Goal: Task Accomplishment & Management: Manage account settings

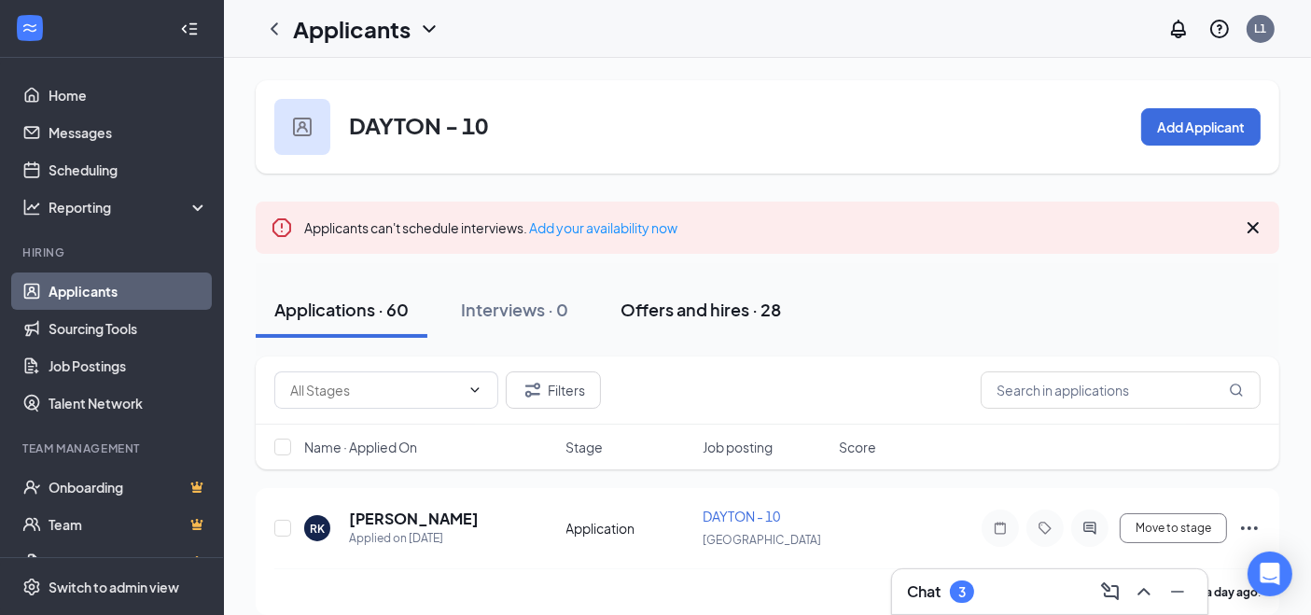
click at [739, 318] on div "Offers and hires · 28" at bounding box center [701, 309] width 161 height 23
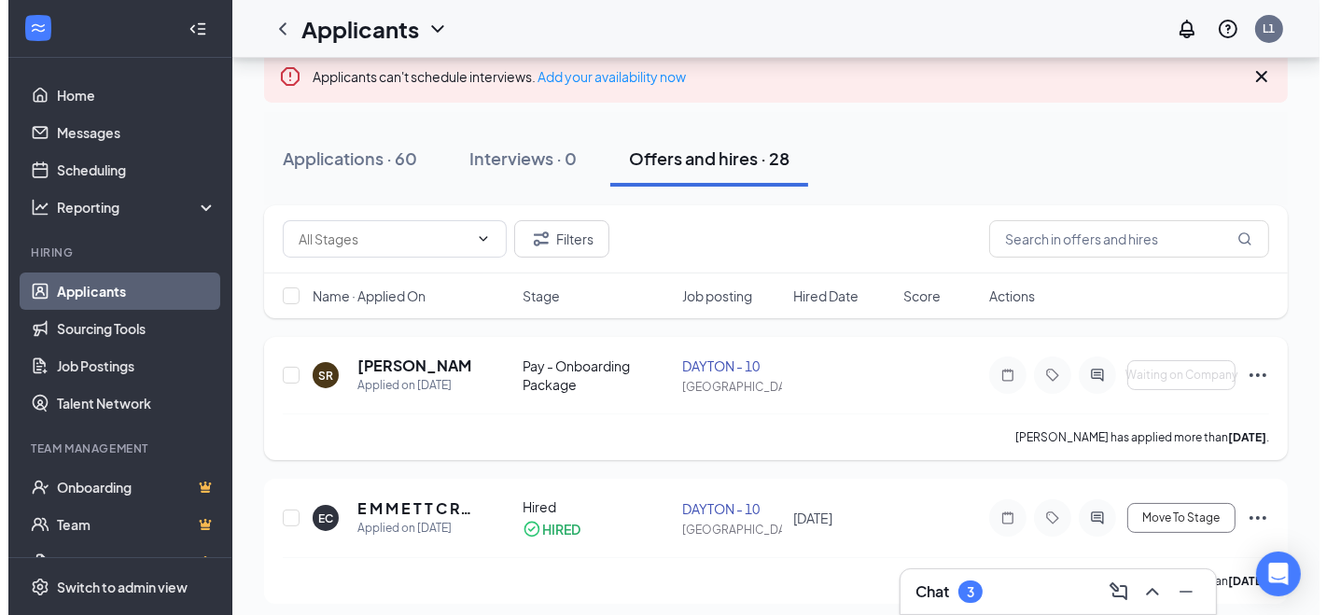
scroll to position [104, 0]
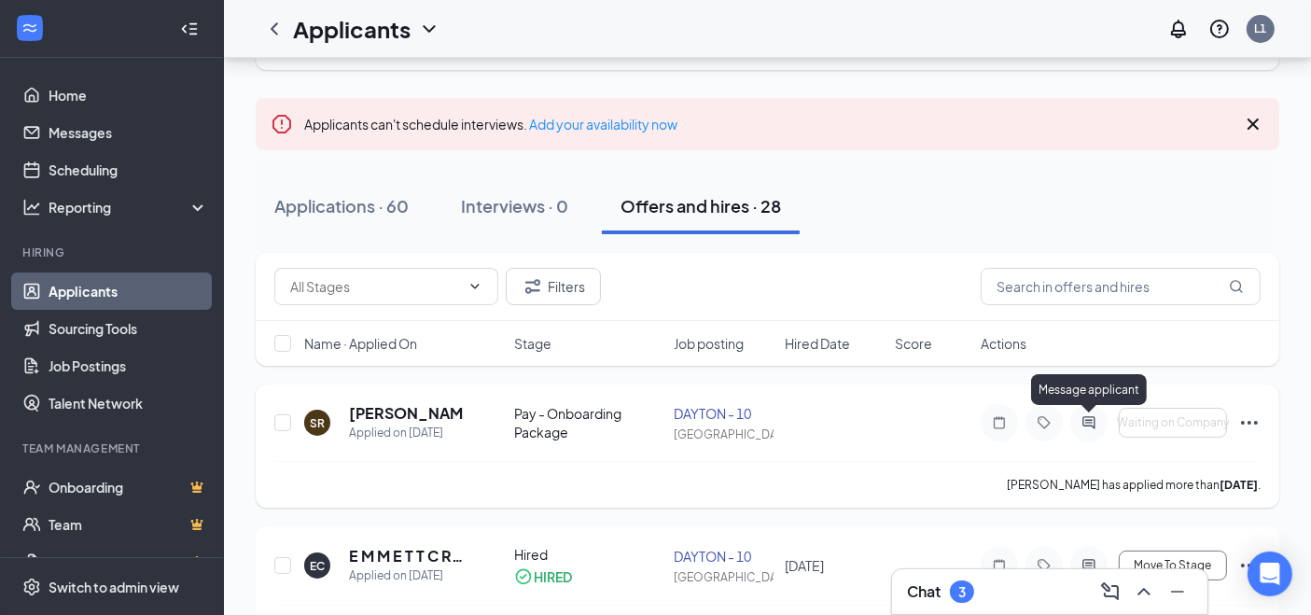
click at [1085, 423] on icon "ActiveChat" at bounding box center [1089, 422] width 22 height 15
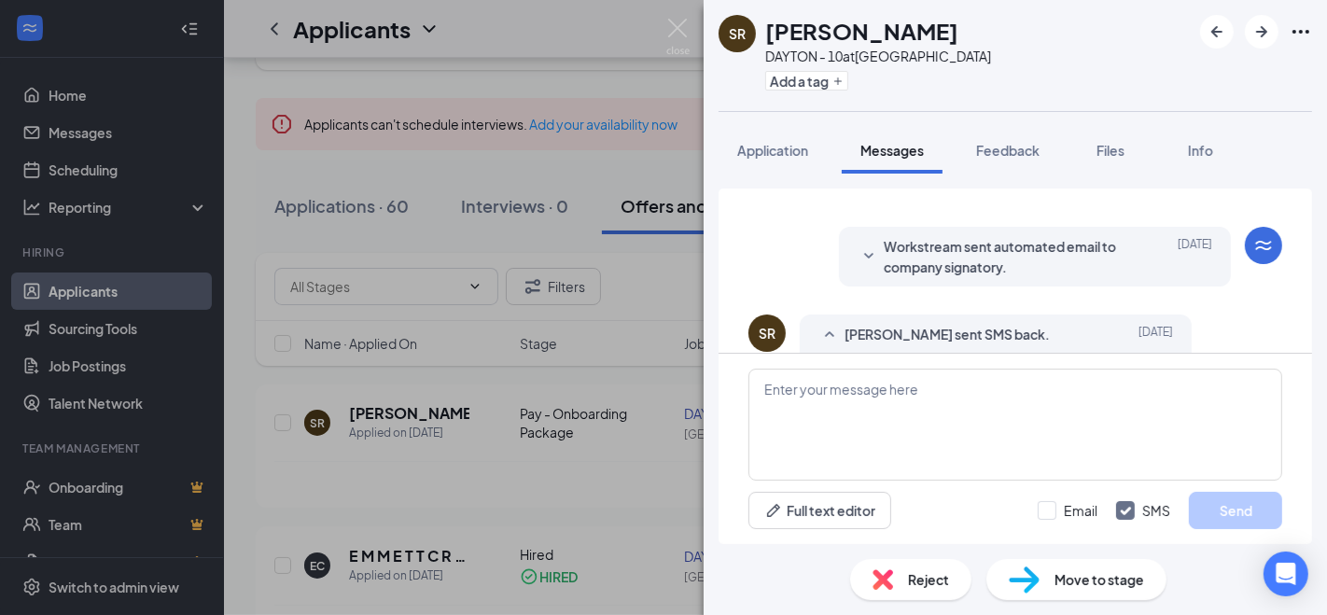
scroll to position [371, 0]
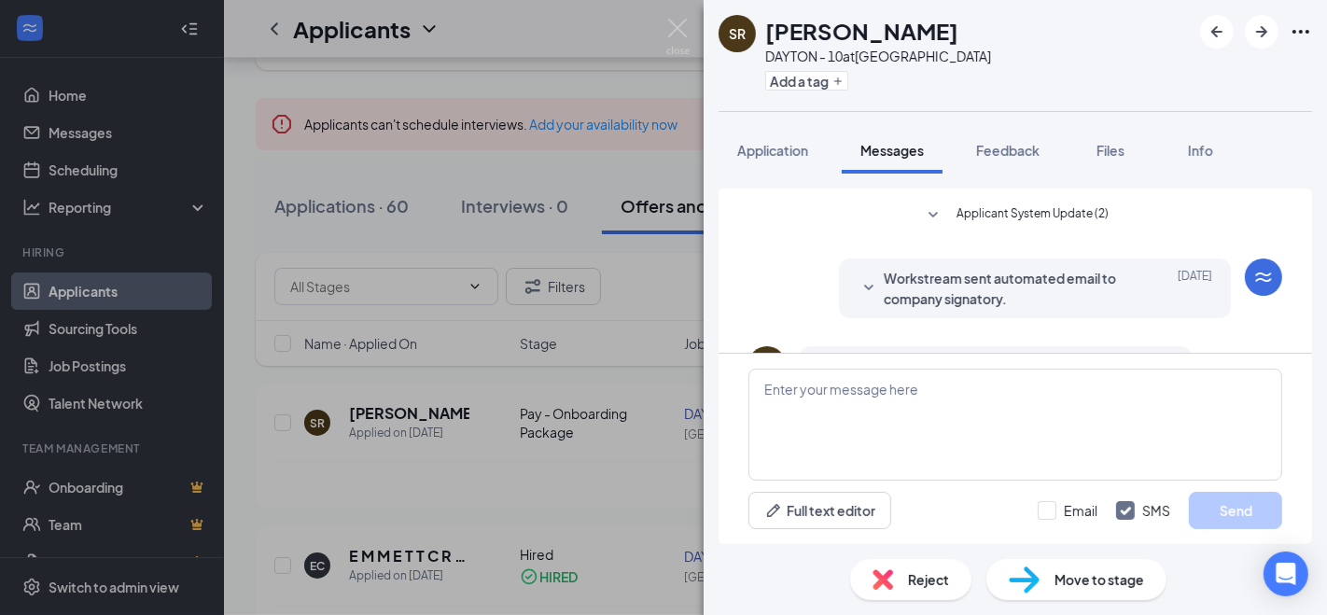
click at [860, 288] on icon "SmallChevronDown" at bounding box center [869, 288] width 22 height 22
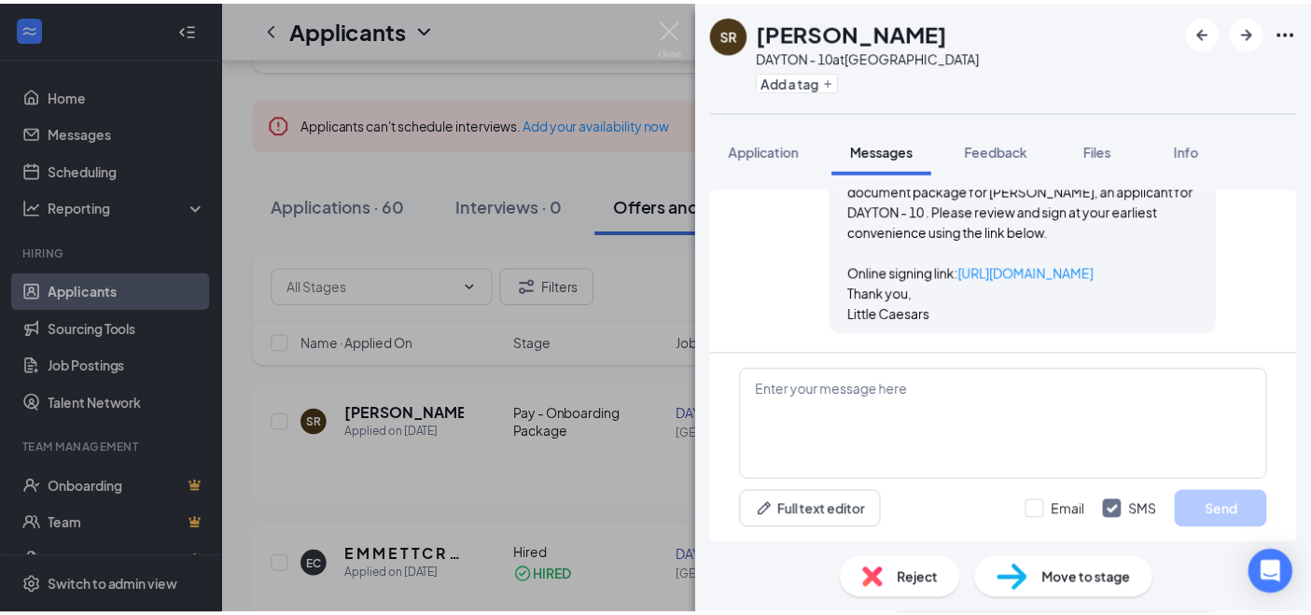
scroll to position [566, 0]
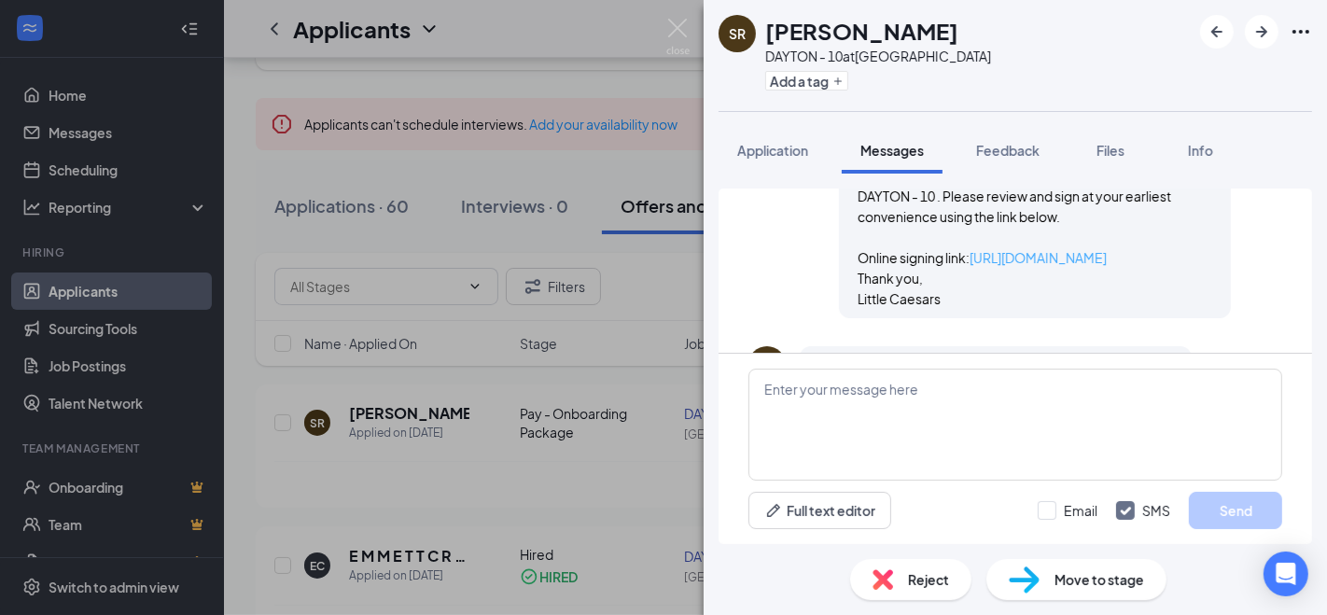
click at [975, 262] on link "[URL][DOMAIN_NAME]" at bounding box center [1038, 257] width 137 height 17
click at [1048, 581] on div "Move to stage" at bounding box center [1076, 579] width 180 height 41
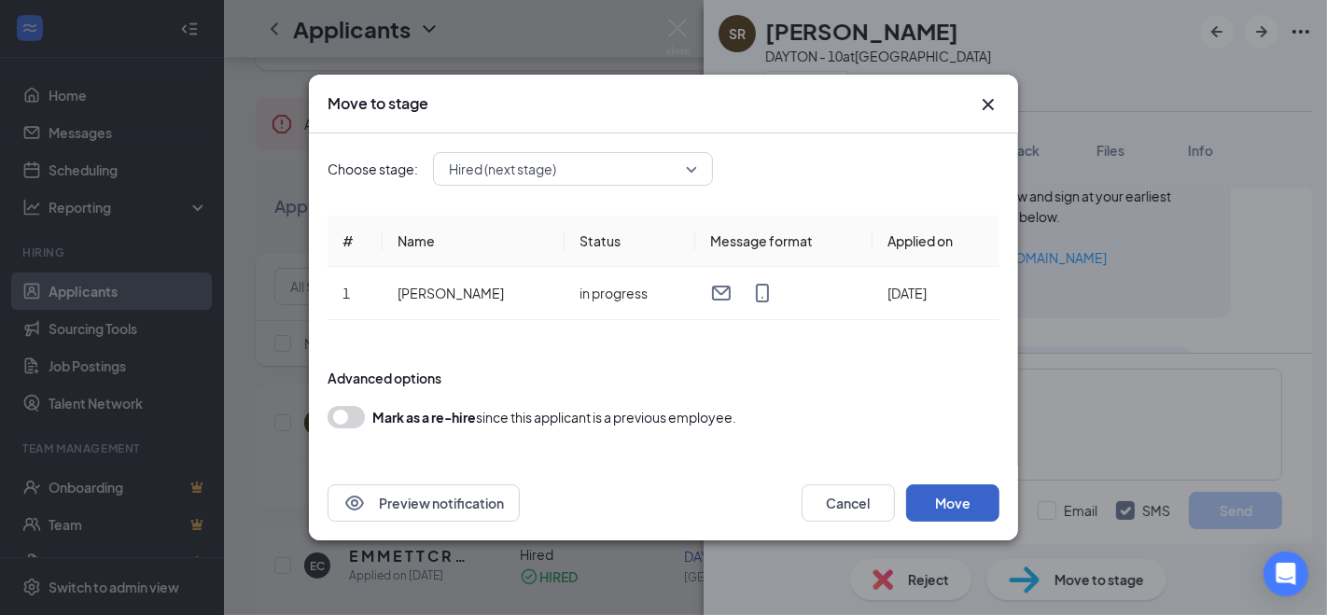
click at [942, 504] on button "Move" at bounding box center [952, 502] width 93 height 37
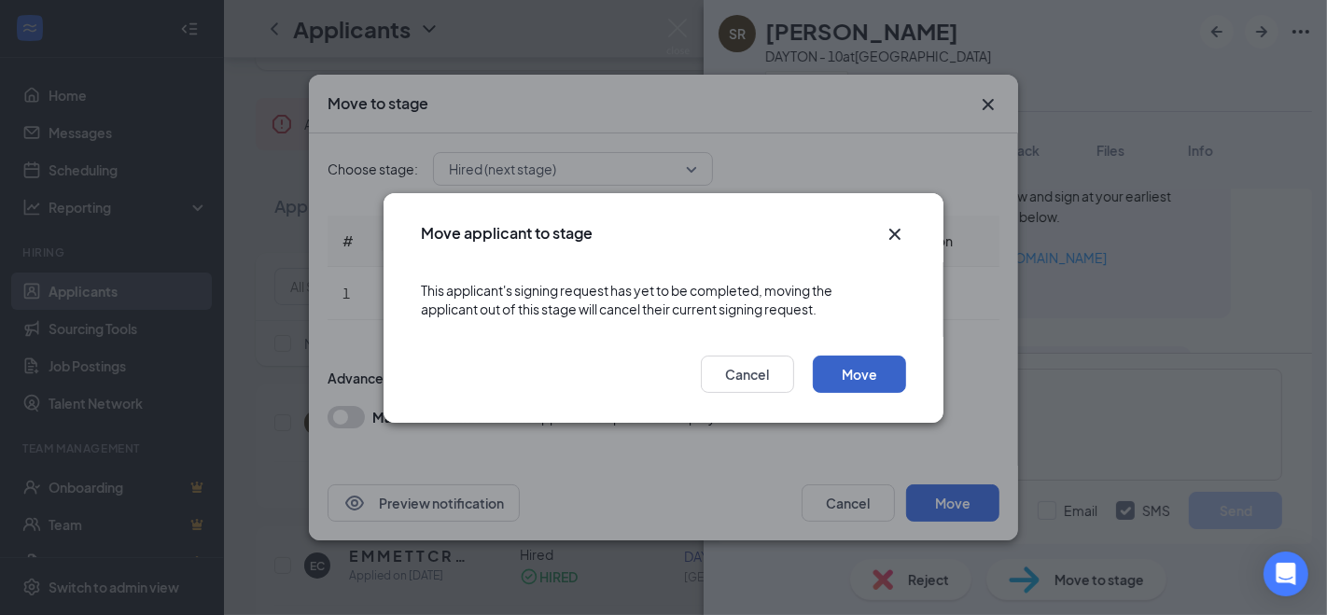
click at [871, 367] on button "Move" at bounding box center [859, 374] width 93 height 37
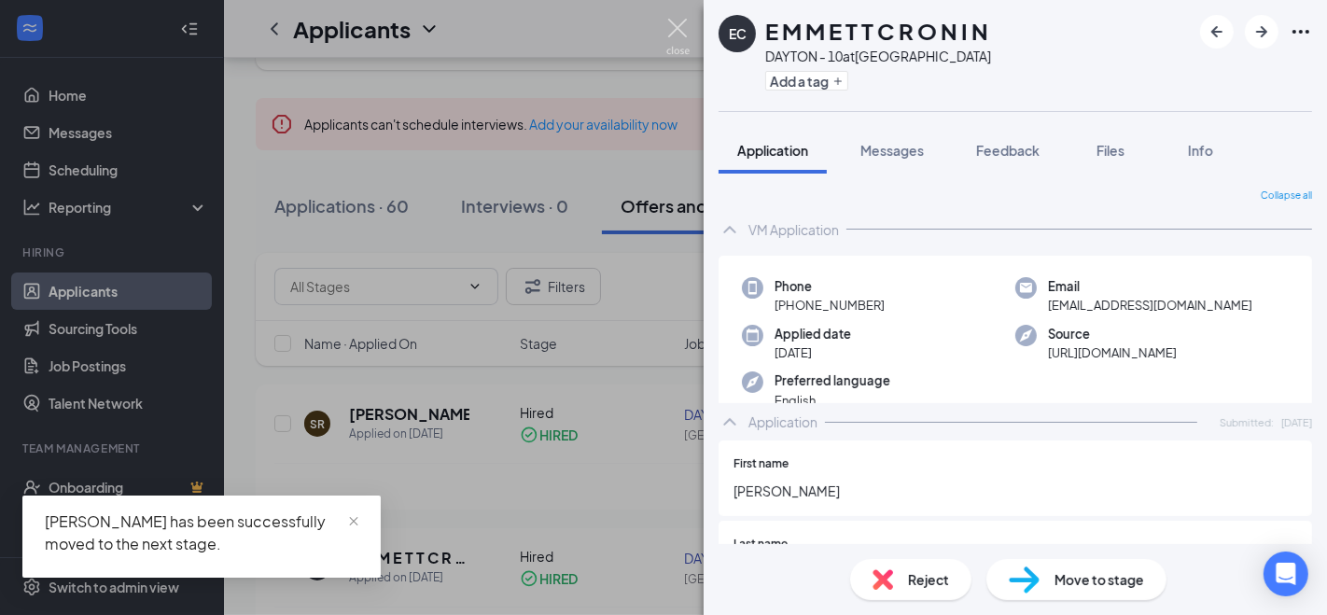
click at [689, 25] on img at bounding box center [677, 37] width 23 height 36
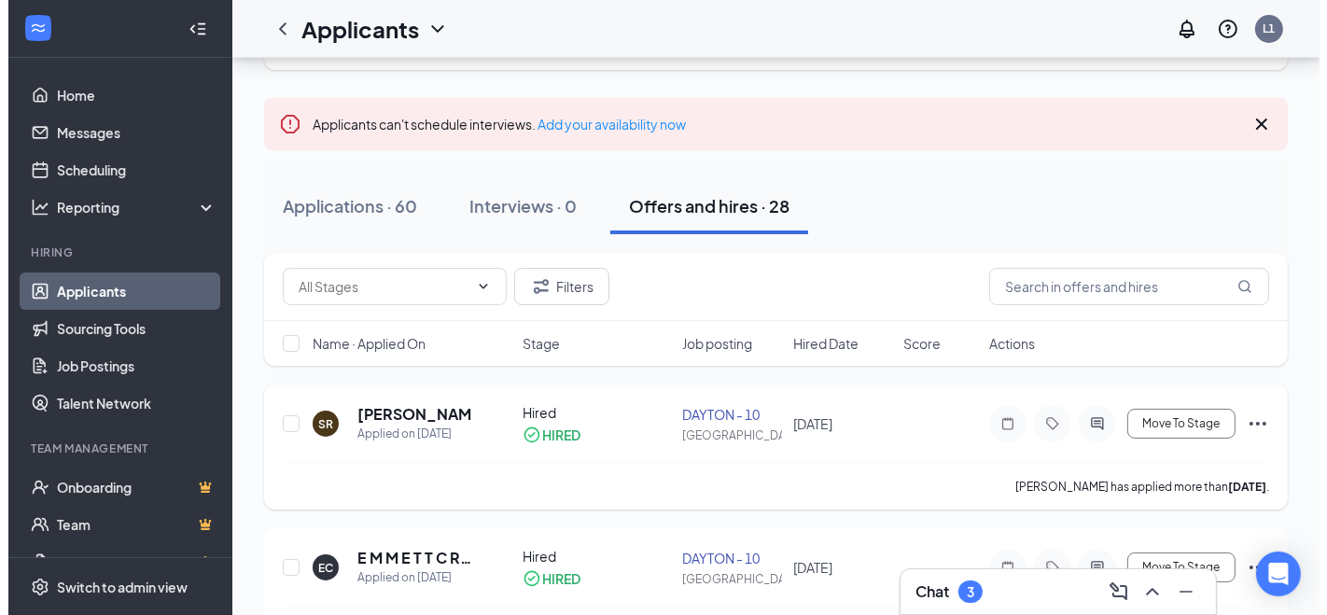
scroll to position [207, 0]
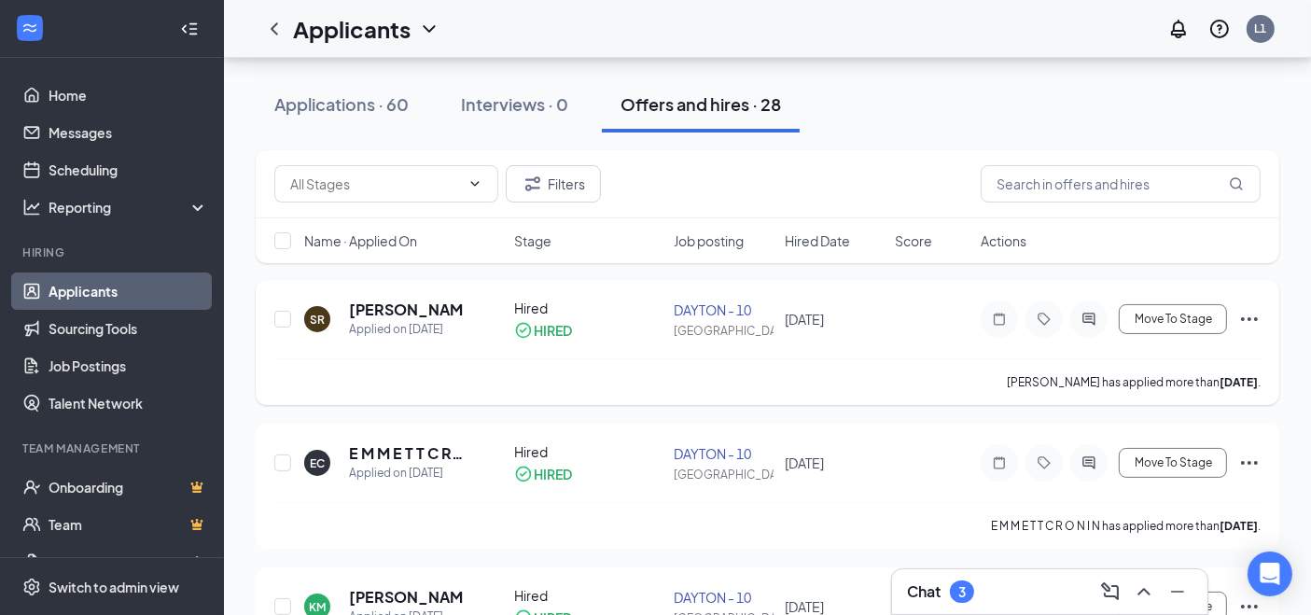
click at [1105, 314] on div at bounding box center [1088, 319] width 37 height 37
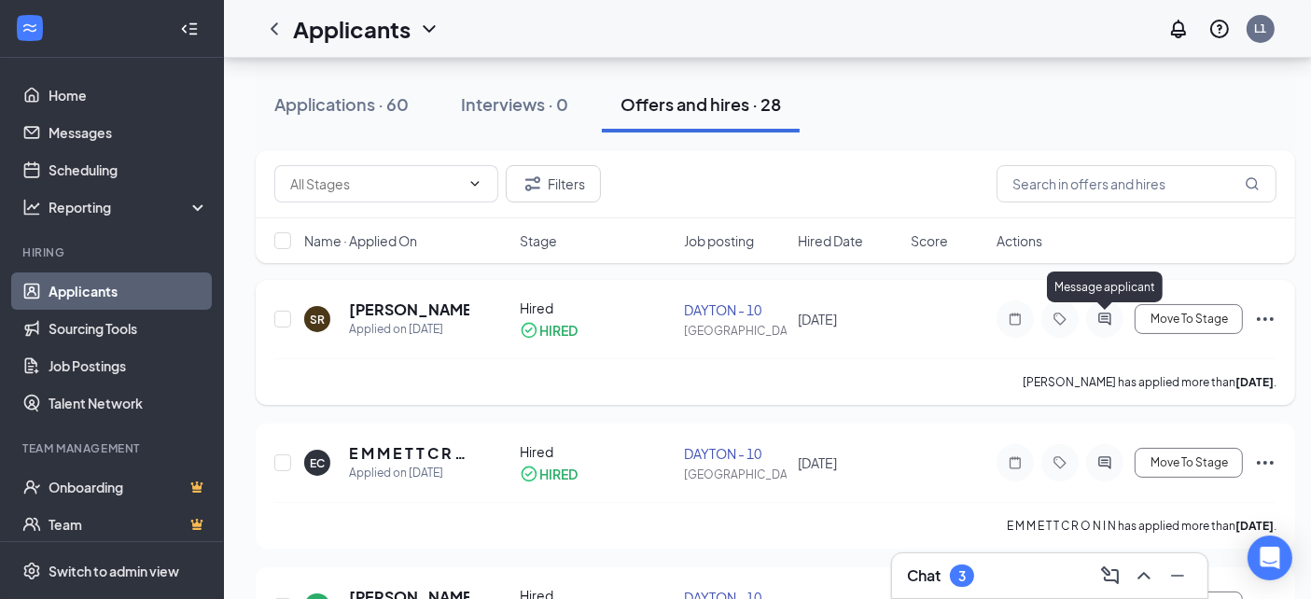
click at [1104, 324] on icon "ActiveChat" at bounding box center [1105, 319] width 22 height 15
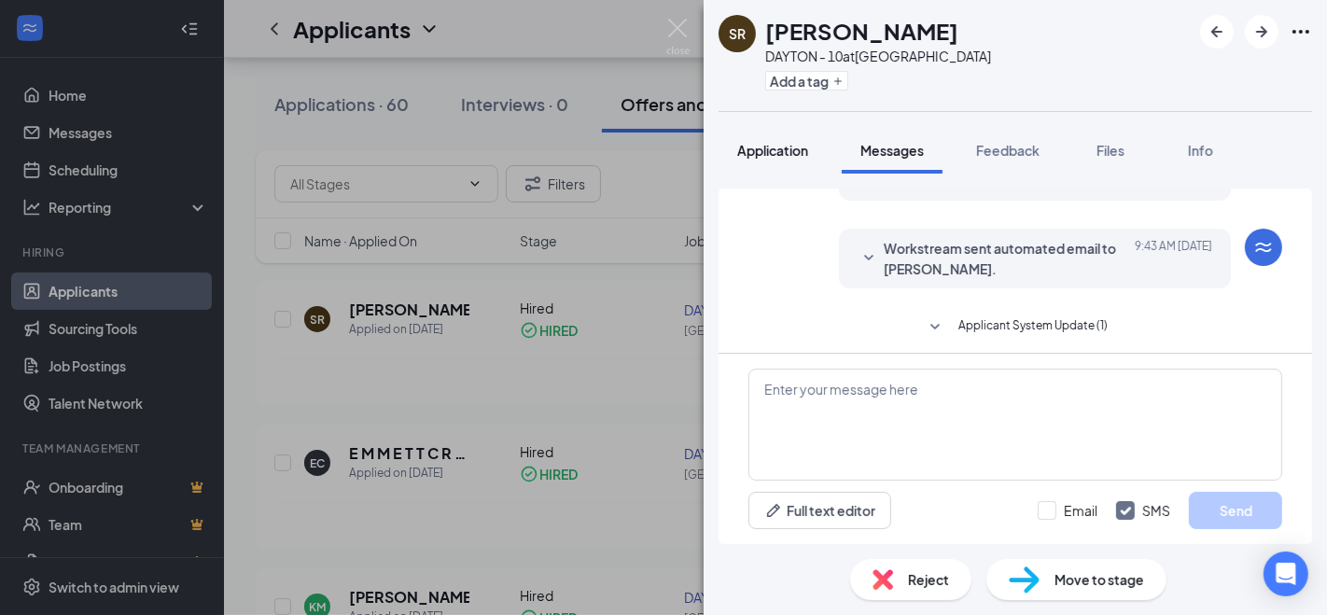
scroll to position [440, 0]
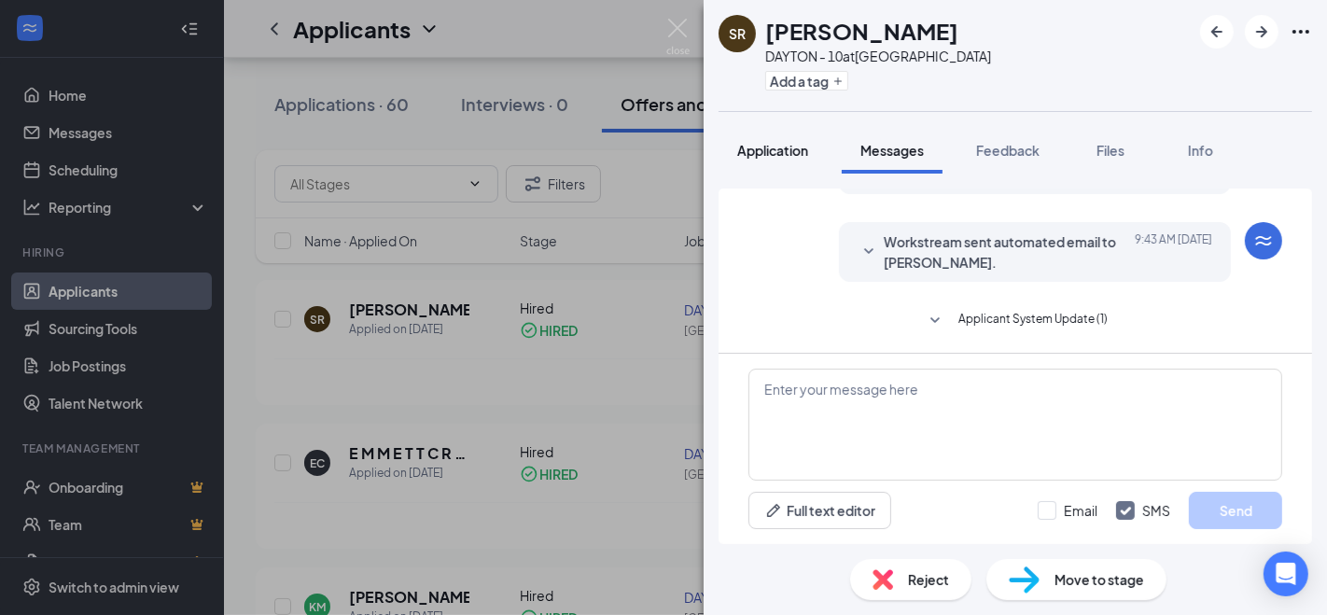
click at [806, 147] on span "Application" at bounding box center [772, 150] width 71 height 17
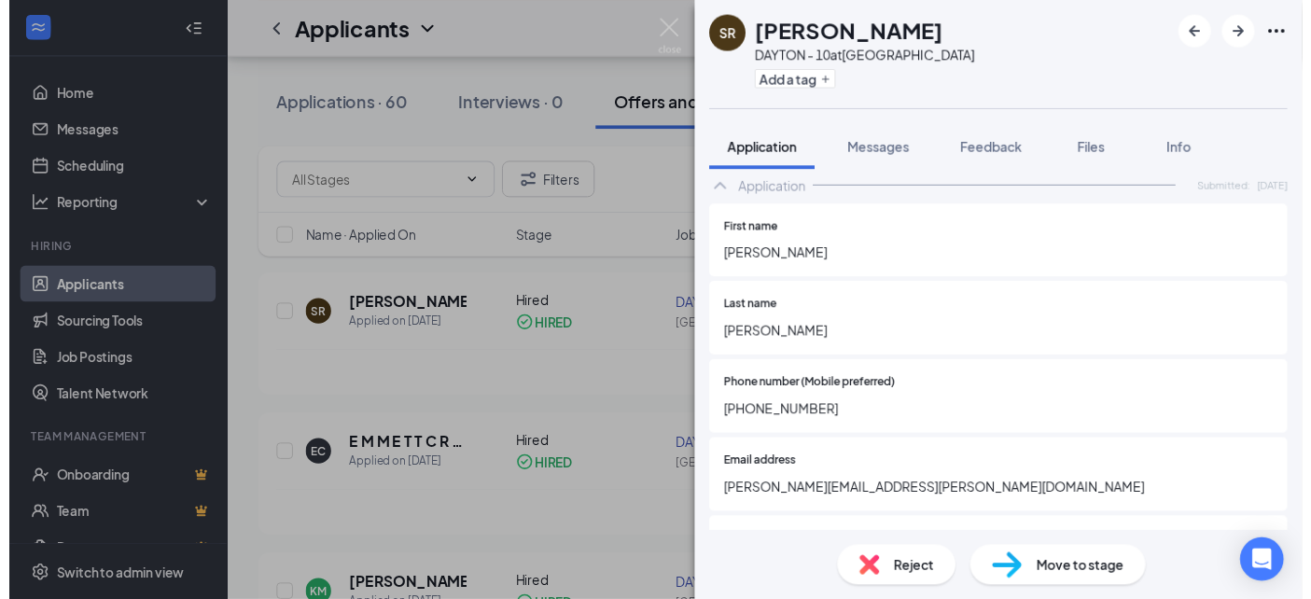
scroll to position [518, 0]
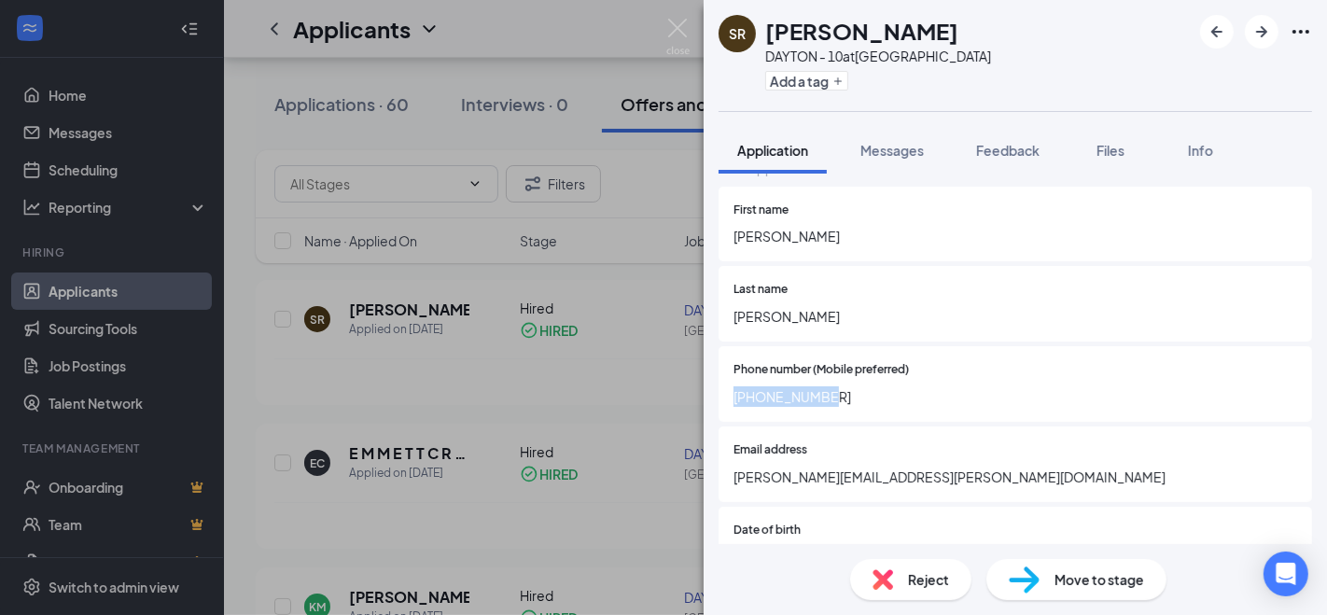
drag, startPoint x: 727, startPoint y: 377, endPoint x: 824, endPoint y: 385, distance: 97.3
click at [824, 385] on div "Phone number (Mobile preferred) [PHONE_NUMBER]" at bounding box center [1016, 384] width 594 height 76
copy span "[PHONE_NUMBER]"
click at [683, 33] on img at bounding box center [677, 37] width 23 height 36
